Goal: Information Seeking & Learning: Learn about a topic

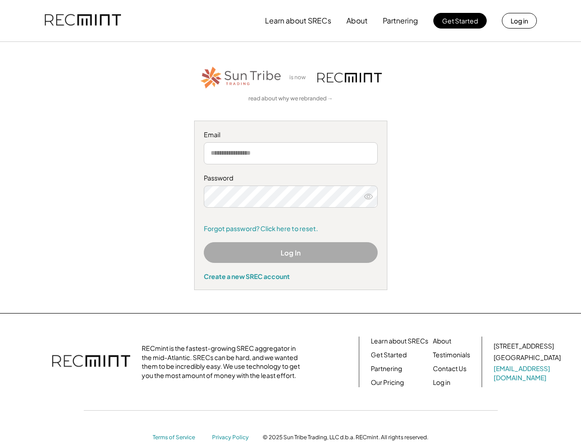
click at [291, 221] on div "Password Remember me Forgot password? Click here to reset." at bounding box center [291, 203] width 174 height 59
click at [291, 21] on button "Learn about SRECs" at bounding box center [298, 21] width 66 height 18
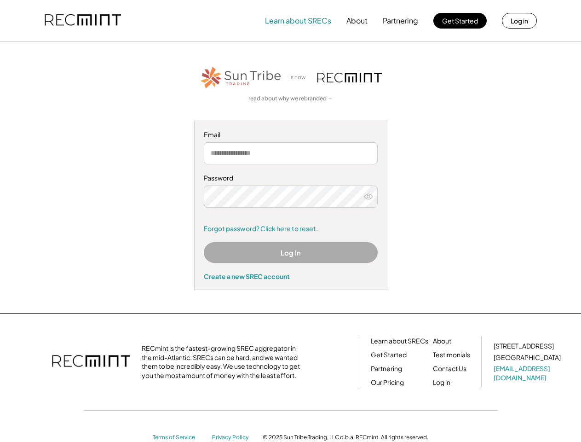
click at [83, 21] on img at bounding box center [83, 20] width 76 height 31
click at [401, 21] on button "Partnering" at bounding box center [400, 21] width 35 height 18
click at [298, 21] on button "Learn about SRECs" at bounding box center [298, 21] width 66 height 18
click at [357, 21] on button "About" at bounding box center [357, 21] width 21 height 18
